Goal: Task Accomplishment & Management: Manage account settings

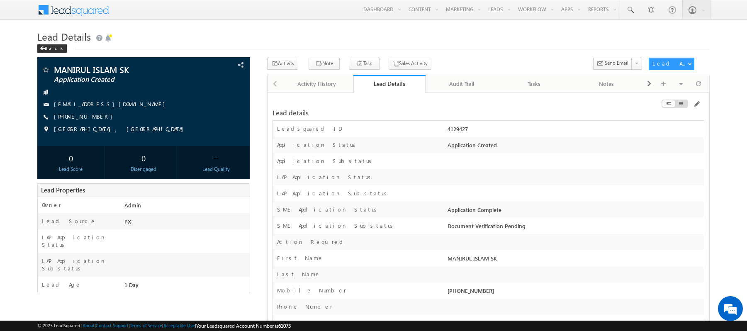
click at [692, 101] on div at bounding box center [635, 105] width 136 height 9
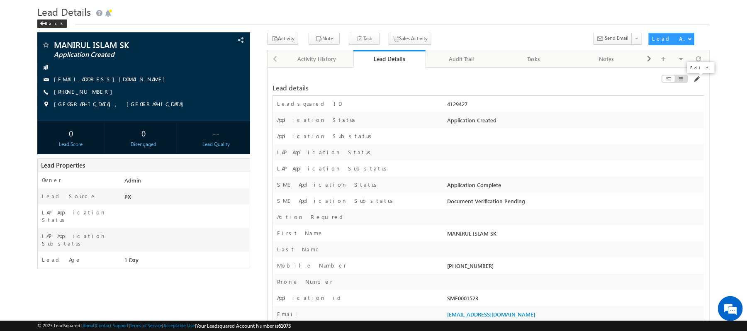
click at [696, 78] on span at bounding box center [696, 79] width 7 height 7
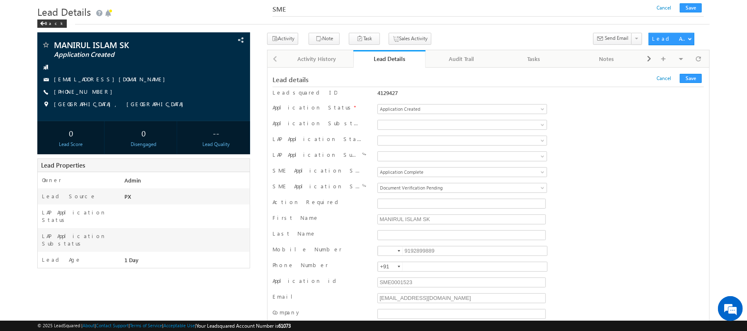
scroll to position [12119, 0]
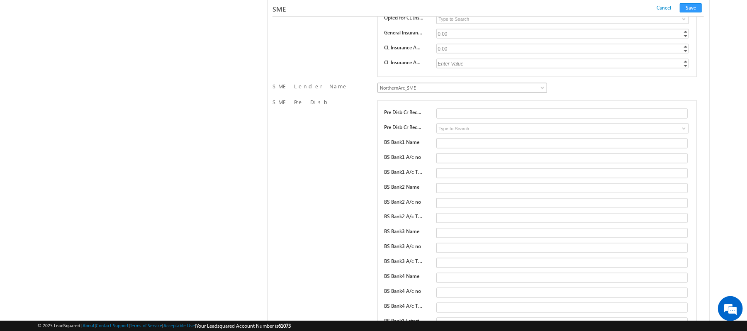
click at [387, 92] on span "NorthernArc_SME" at bounding box center [442, 87] width 129 height 7
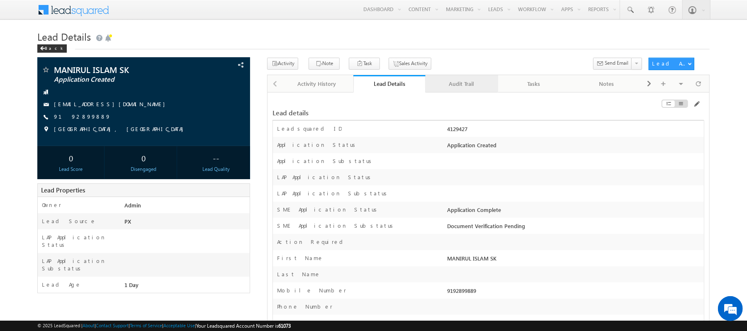
click at [459, 83] on div "Audit Trail" at bounding box center [461, 84] width 58 height 10
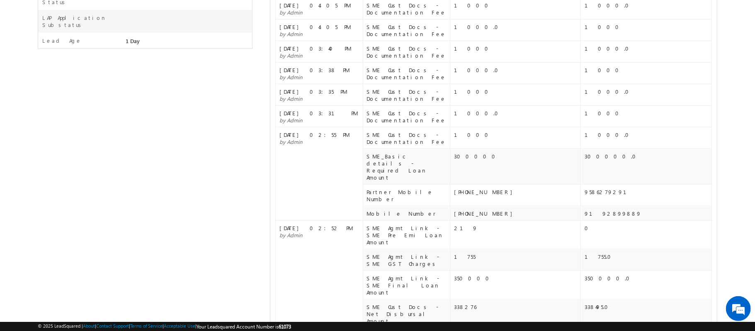
scroll to position [391, 0]
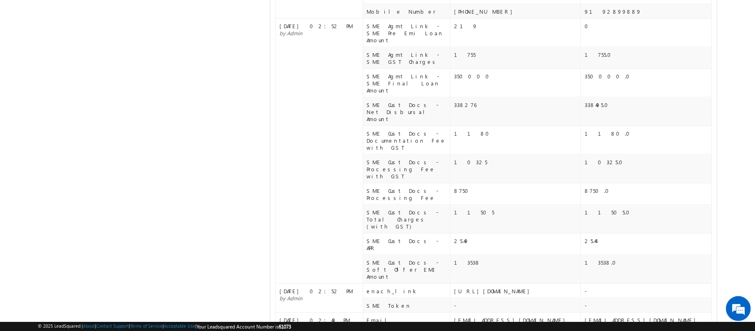
scroll to position [0, 0]
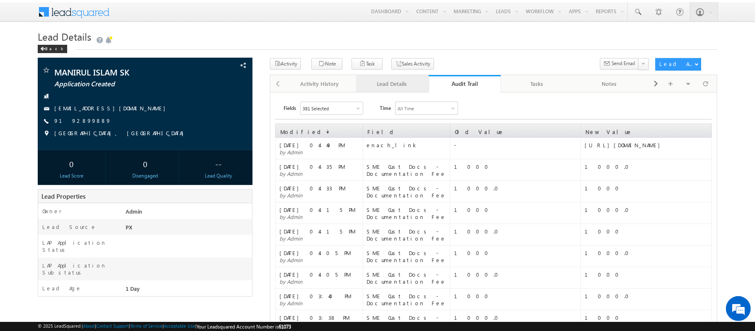
click at [400, 83] on div "Lead Details" at bounding box center [392, 84] width 58 height 10
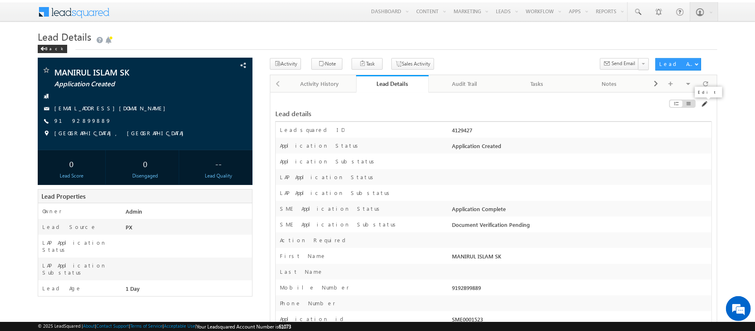
click at [707, 103] on span at bounding box center [704, 104] width 7 height 7
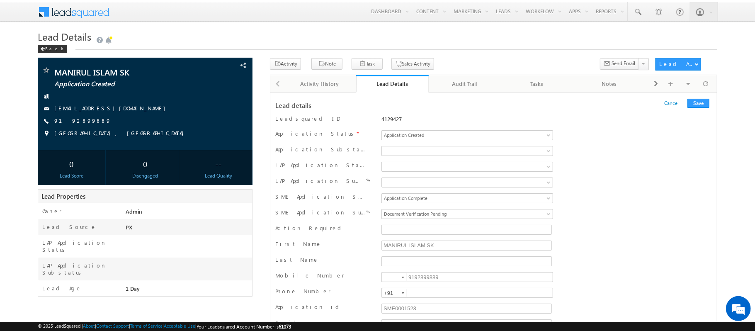
scroll to position [85, 0]
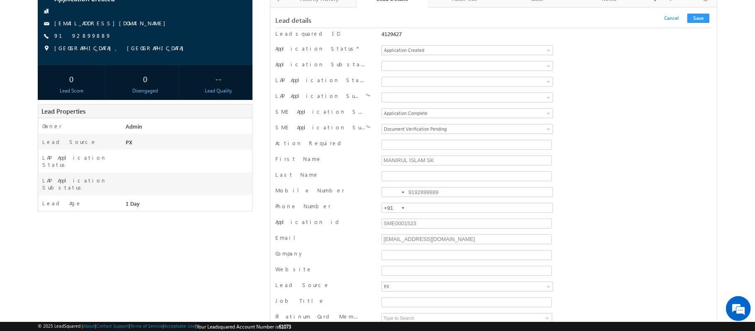
click at [431, 199] on div "9192899889 9192899889" at bounding box center [467, 193] width 175 height 12
click at [429, 197] on input "9192899889" at bounding box center [468, 192] width 172 height 10
type input "919289"
click at [407, 193] on input "8825646759" at bounding box center [468, 192] width 172 height 10
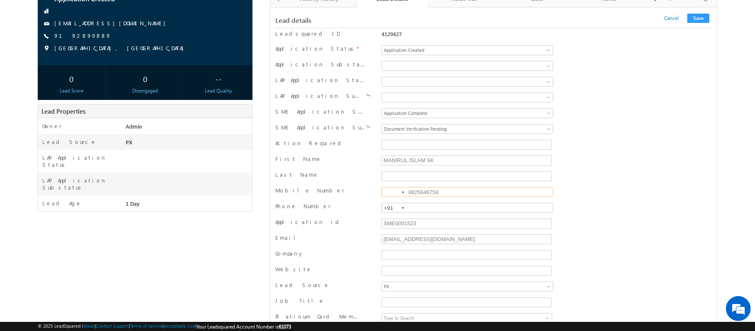
type input "8825646759"
click at [392, 196] on input at bounding box center [394, 191] width 25 height 9
type input "+91"
click at [699, 19] on button "Save" at bounding box center [699, 18] width 22 height 9
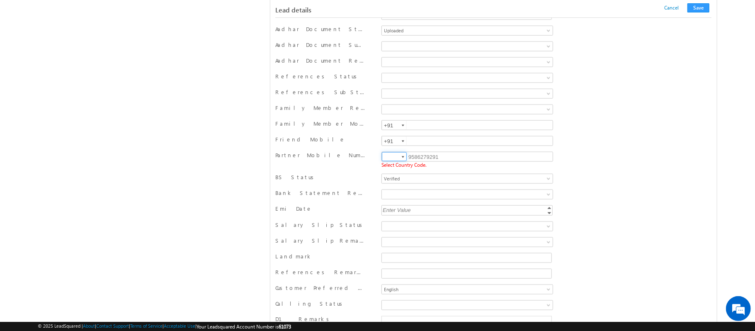
click at [395, 161] on input at bounding box center [394, 156] width 25 height 9
type input "+91"
click at [706, 9] on button "Save" at bounding box center [699, 7] width 22 height 9
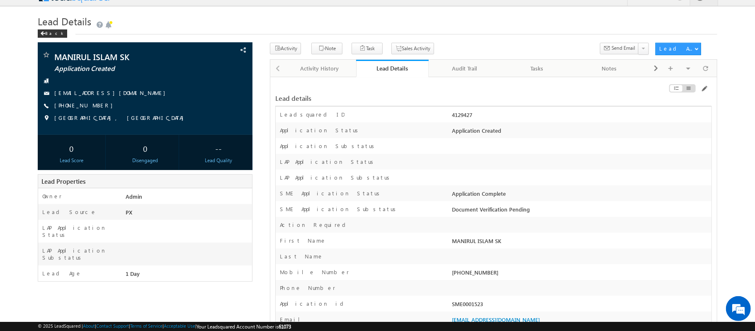
scroll to position [0, 0]
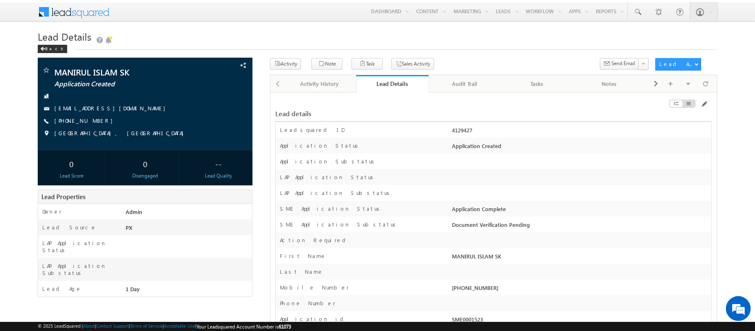
click at [706, 100] on div "Lead details" at bounding box center [493, 109] width 436 height 24
click at [706, 101] on span at bounding box center [704, 104] width 7 height 7
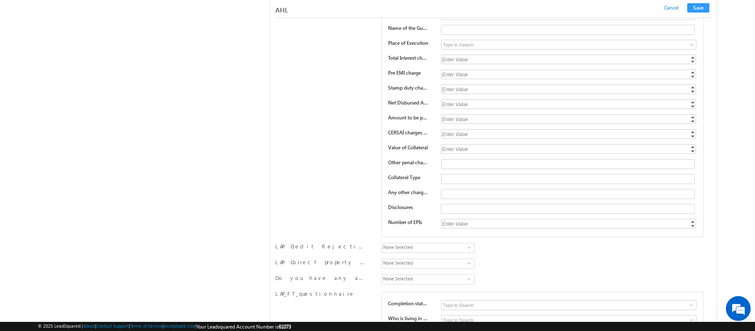
scroll to position [866, 0]
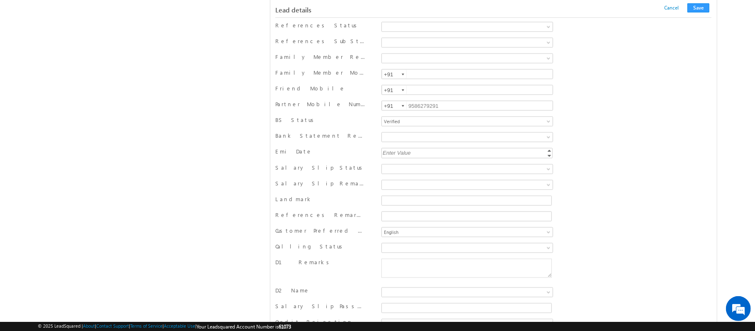
click at [417, 161] on div "Enter Value Increment Decrement" at bounding box center [467, 154] width 175 height 13
click at [417, 158] on div "Enter Value" at bounding box center [468, 153] width 173 height 10
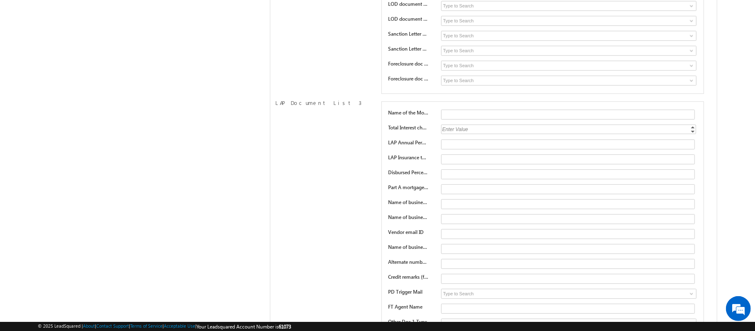
scroll to position [8600, 0]
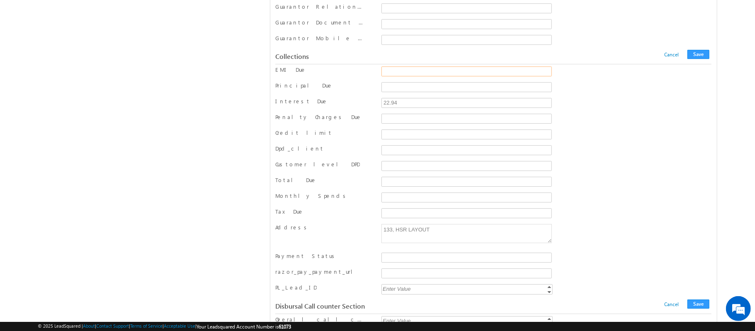
click at [433, 76] on input "EMI Due" at bounding box center [467, 71] width 170 height 10
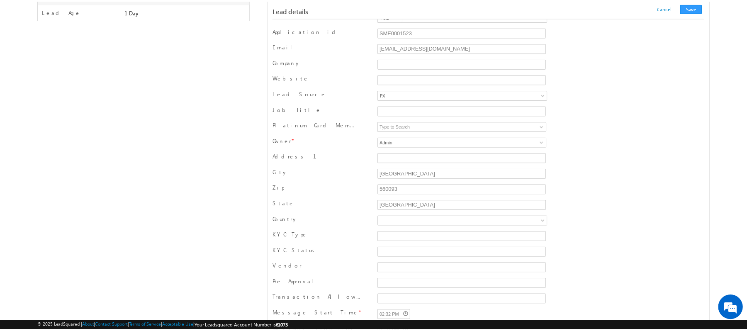
scroll to position [0, 0]
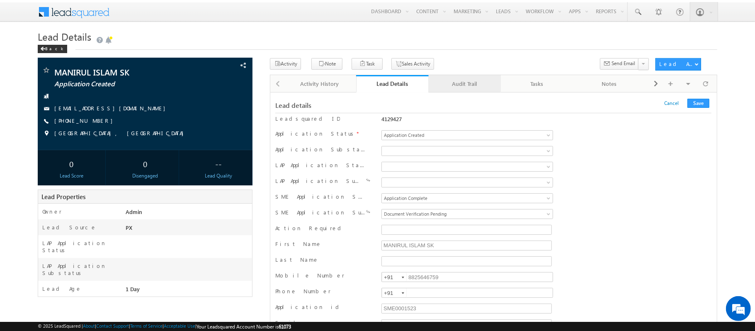
click at [463, 83] on div "Audit Trail" at bounding box center [465, 84] width 58 height 10
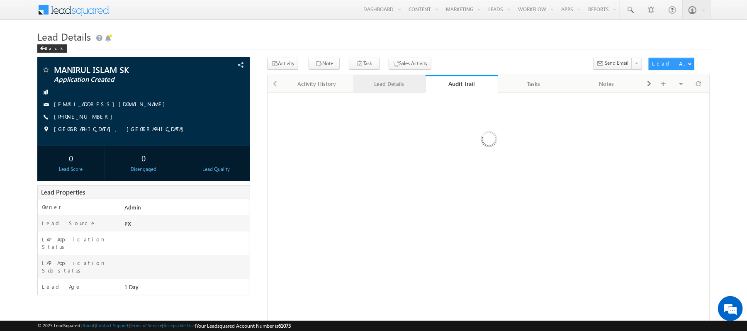
click at [390, 82] on div "Lead Details" at bounding box center [389, 84] width 58 height 10
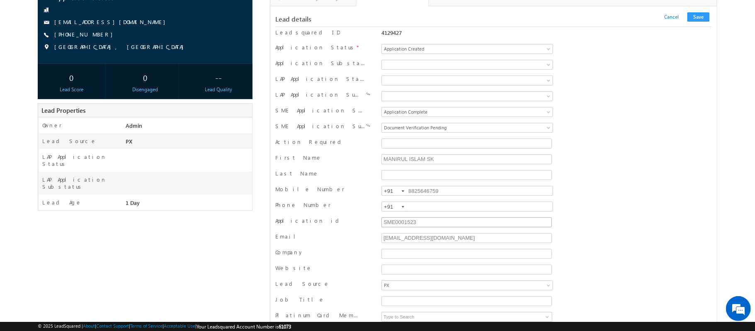
scroll to position [87, 0]
click at [416, 226] on input "SME0001523" at bounding box center [467, 222] width 170 height 10
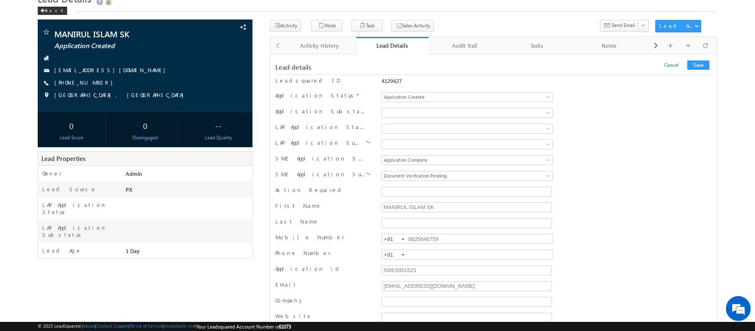
scroll to position [10087, 0]
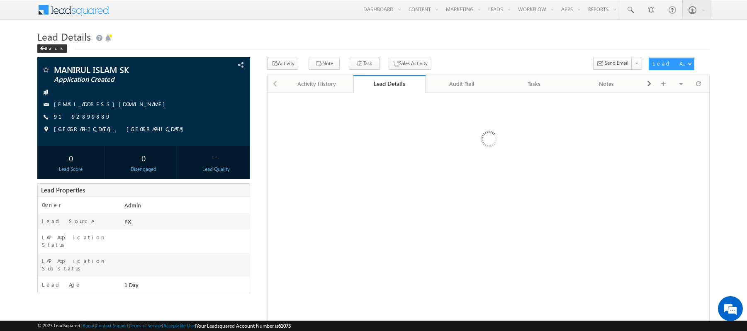
scroll to position [119, 0]
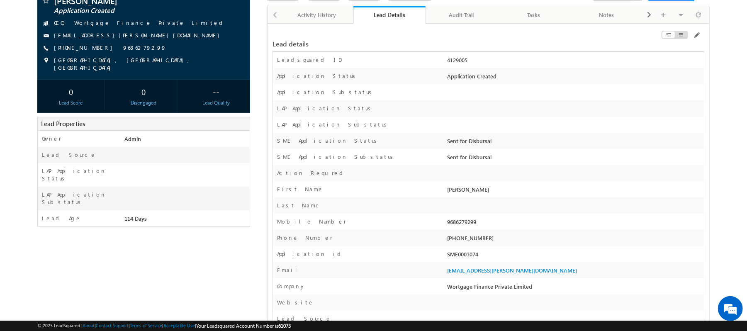
scroll to position [72, 0]
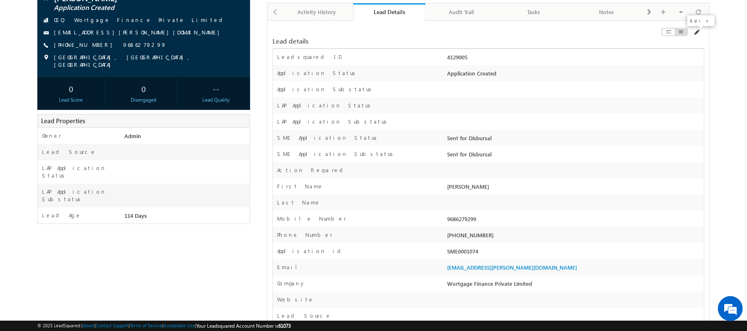
click at [696, 34] on span at bounding box center [696, 32] width 7 height 7
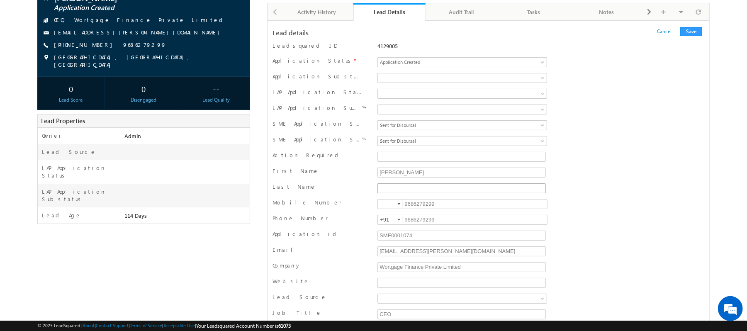
scroll to position [0, 0]
click at [439, 241] on input "SME0001074" at bounding box center [461, 236] width 168 height 10
click at [438, 209] on input "9686279299" at bounding box center [462, 204] width 170 height 10
type input "+"
click at [436, 209] on input "9686279299" at bounding box center [462, 204] width 170 height 10
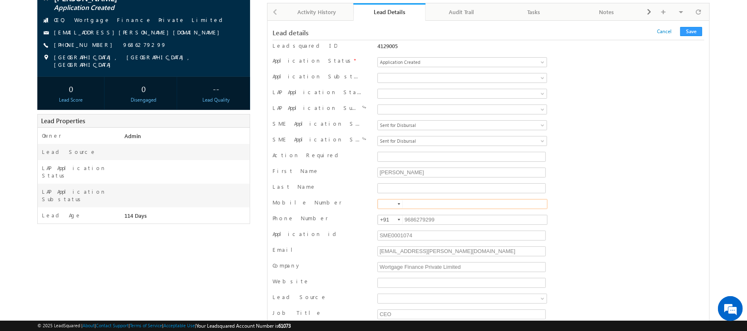
paste input "9686279293"
type input "9686279293"
click at [442, 234] on input "SME0001074" at bounding box center [461, 236] width 168 height 10
click at [441, 220] on input "9686279299" at bounding box center [462, 220] width 170 height 10
paste input "9686279293"
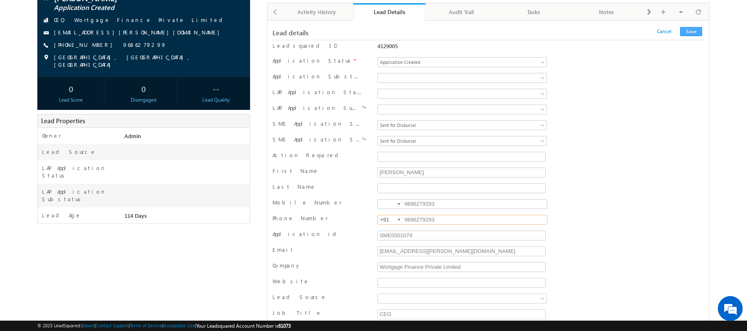
type input "9686279293"
click at [689, 32] on button "Save" at bounding box center [691, 31] width 22 height 9
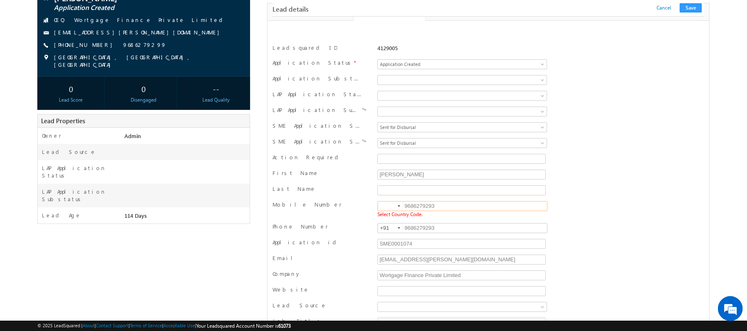
scroll to position [109, 0]
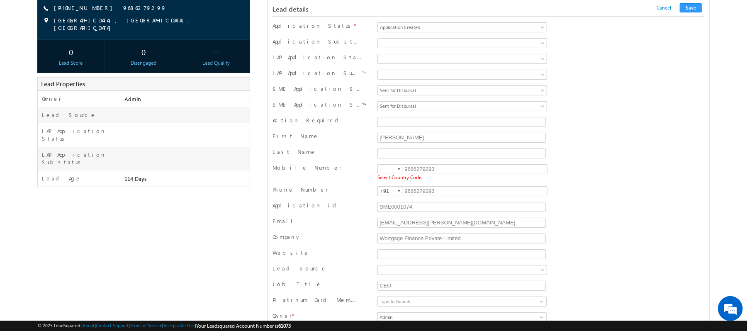
click at [403, 180] on span "Select Country Code." at bounding box center [399, 177] width 45 height 6
click at [387, 168] on input at bounding box center [390, 169] width 25 height 9
type input "+91"
click at [689, 1] on div "Lead details Cancel Save Cancel Save" at bounding box center [488, 8] width 431 height 17
click at [689, 7] on button "Save" at bounding box center [691, 7] width 22 height 9
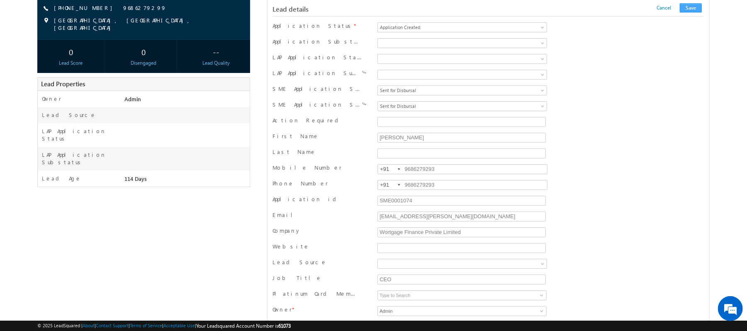
scroll to position [816, 0]
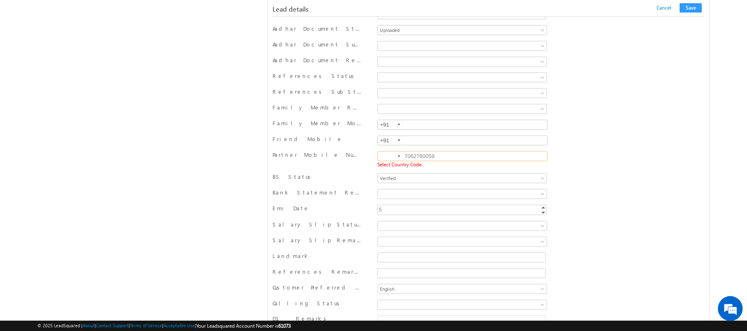
click at [380, 161] on input at bounding box center [390, 156] width 25 height 9
type input "+91"
click at [696, 6] on button "Save" at bounding box center [691, 7] width 22 height 9
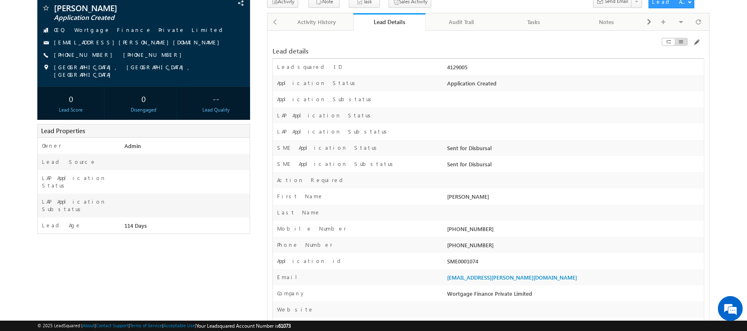
scroll to position [62, 0]
drag, startPoint x: 488, startPoint y: 264, endPoint x: 444, endPoint y: 265, distance: 44.4
click at [444, 265] on div "Application id SME0001074" at bounding box center [488, 261] width 431 height 16
copy div "SME0001074"
